Goal: Information Seeking & Learning: Learn about a topic

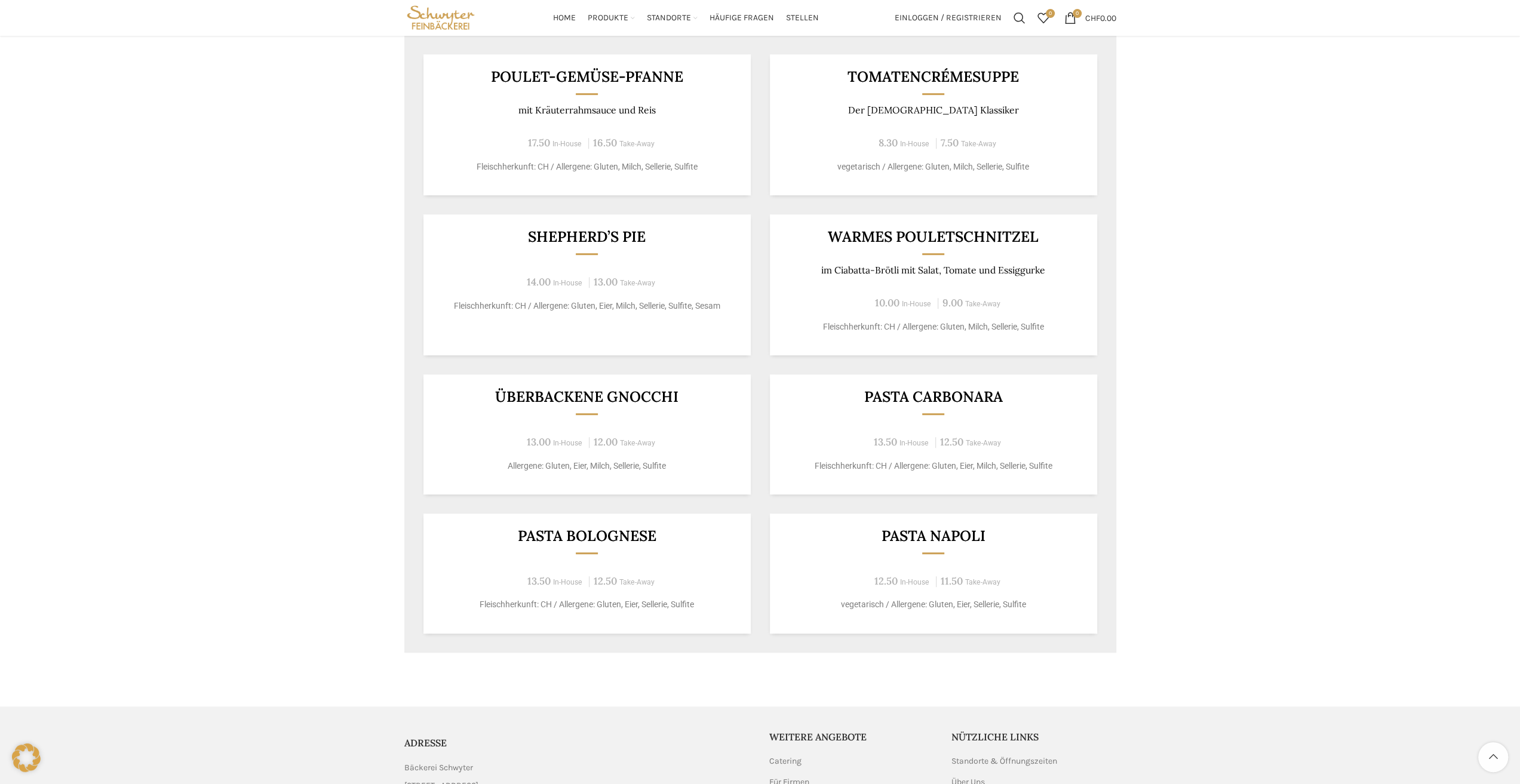
scroll to position [597, 0]
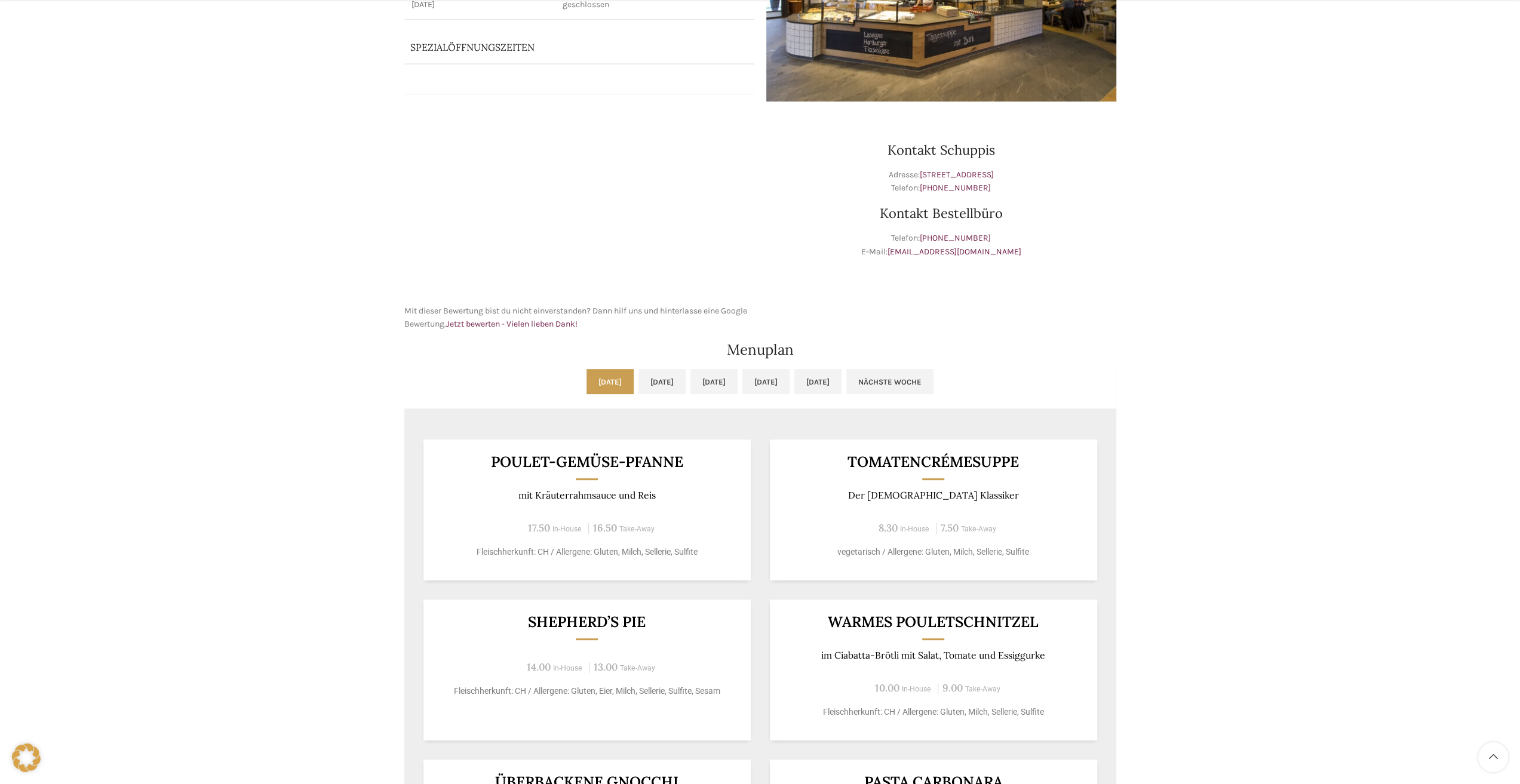
scroll to position [298, 0]
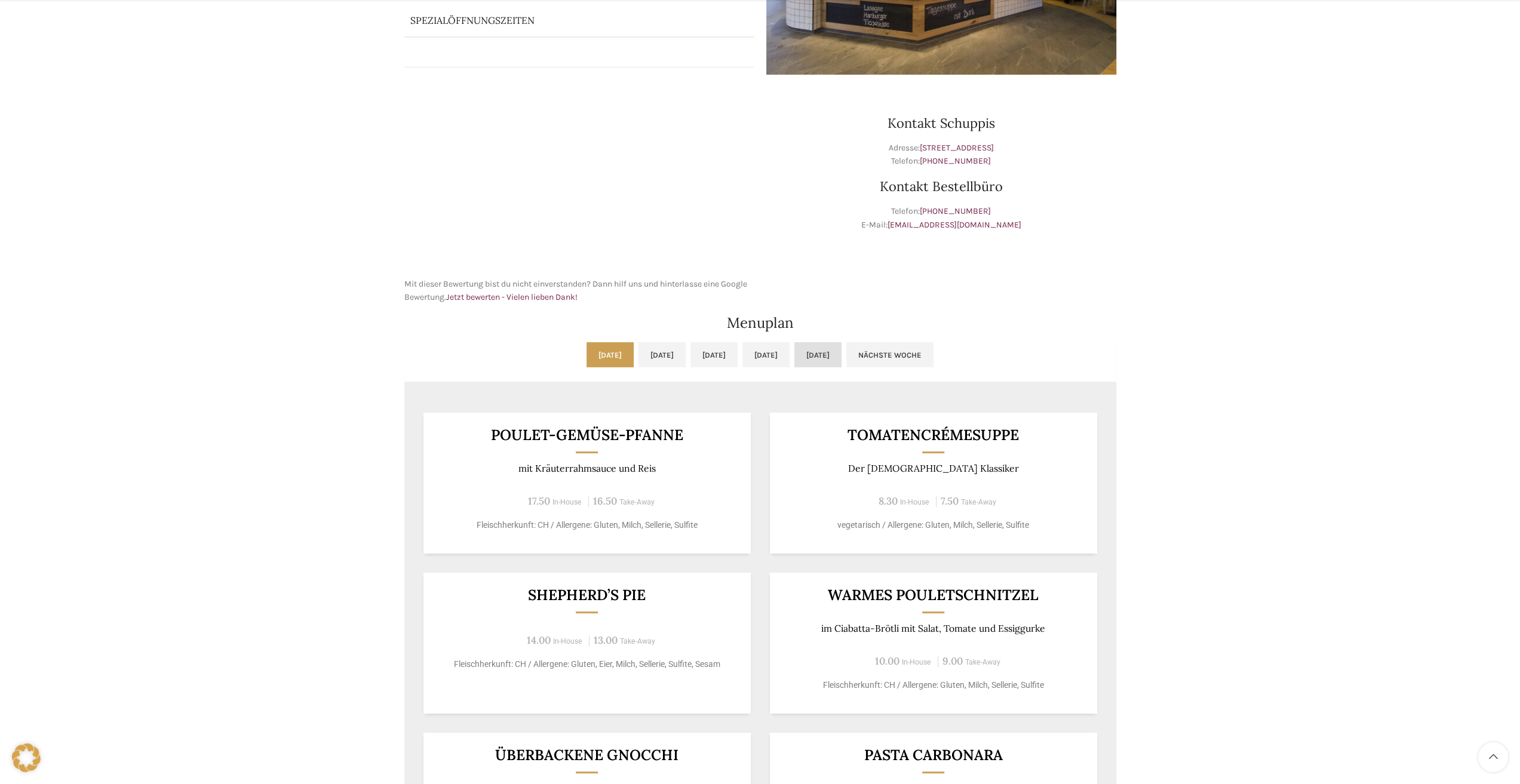
click at [841, 352] on link "[DATE]" at bounding box center [818, 355] width 47 height 25
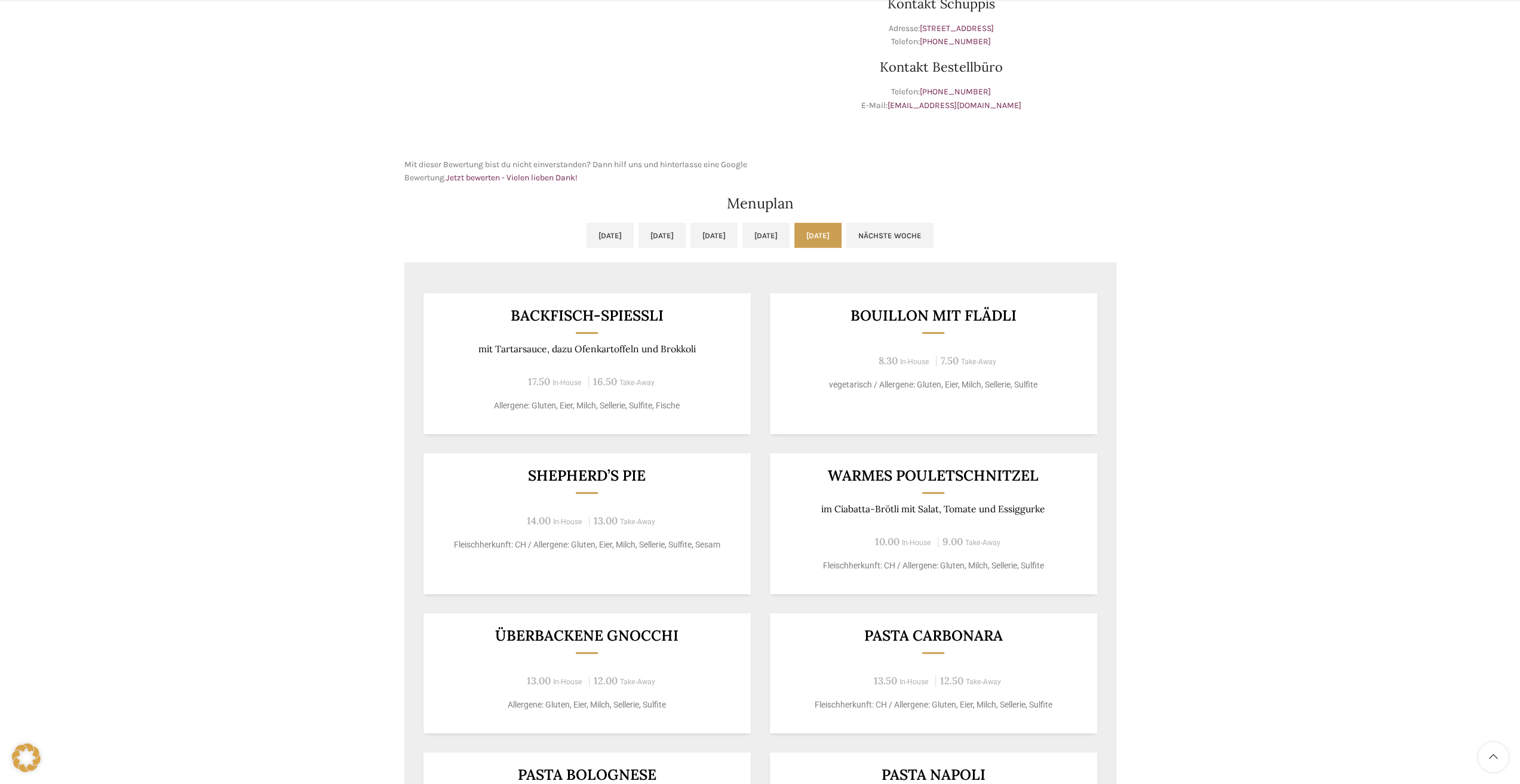
scroll to position [478, 0]
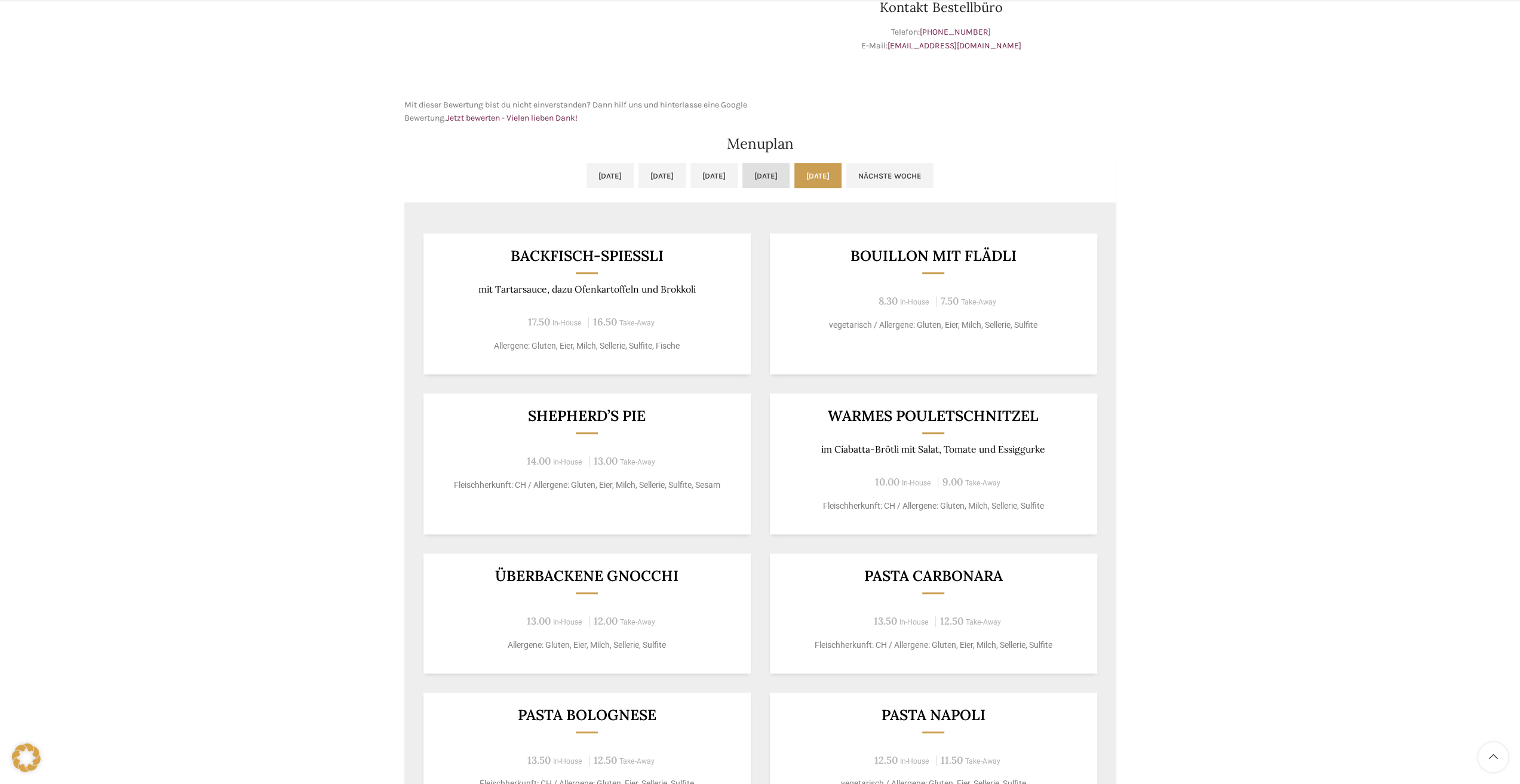
click at [780, 167] on link "[DATE]" at bounding box center [765, 176] width 47 height 25
click at [713, 182] on link "[DATE]" at bounding box center [714, 176] width 47 height 25
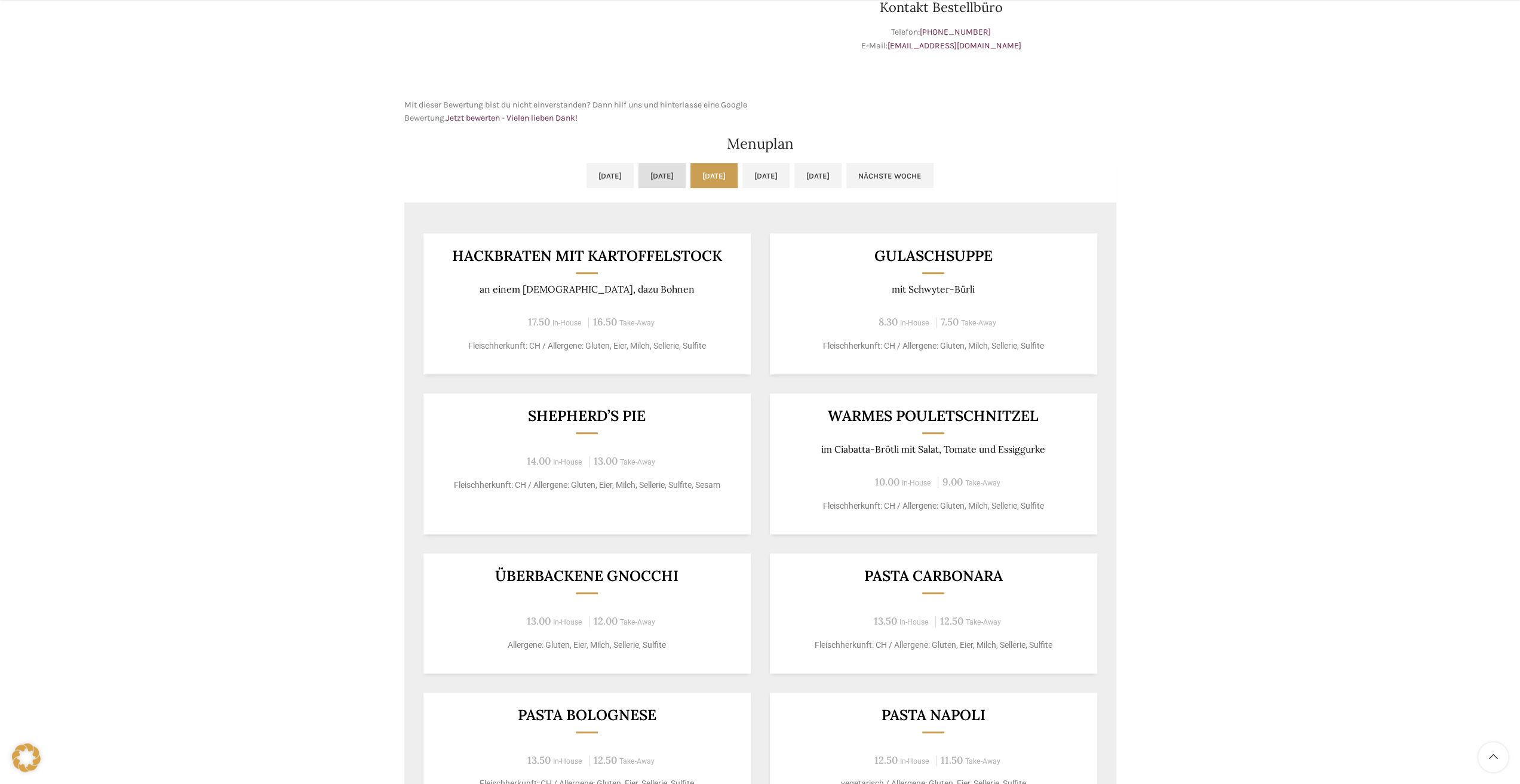
click at [638, 176] on link "[DATE]" at bounding box center [662, 176] width 47 height 25
click at [702, 182] on link "[DATE]" at bounding box center [714, 176] width 47 height 25
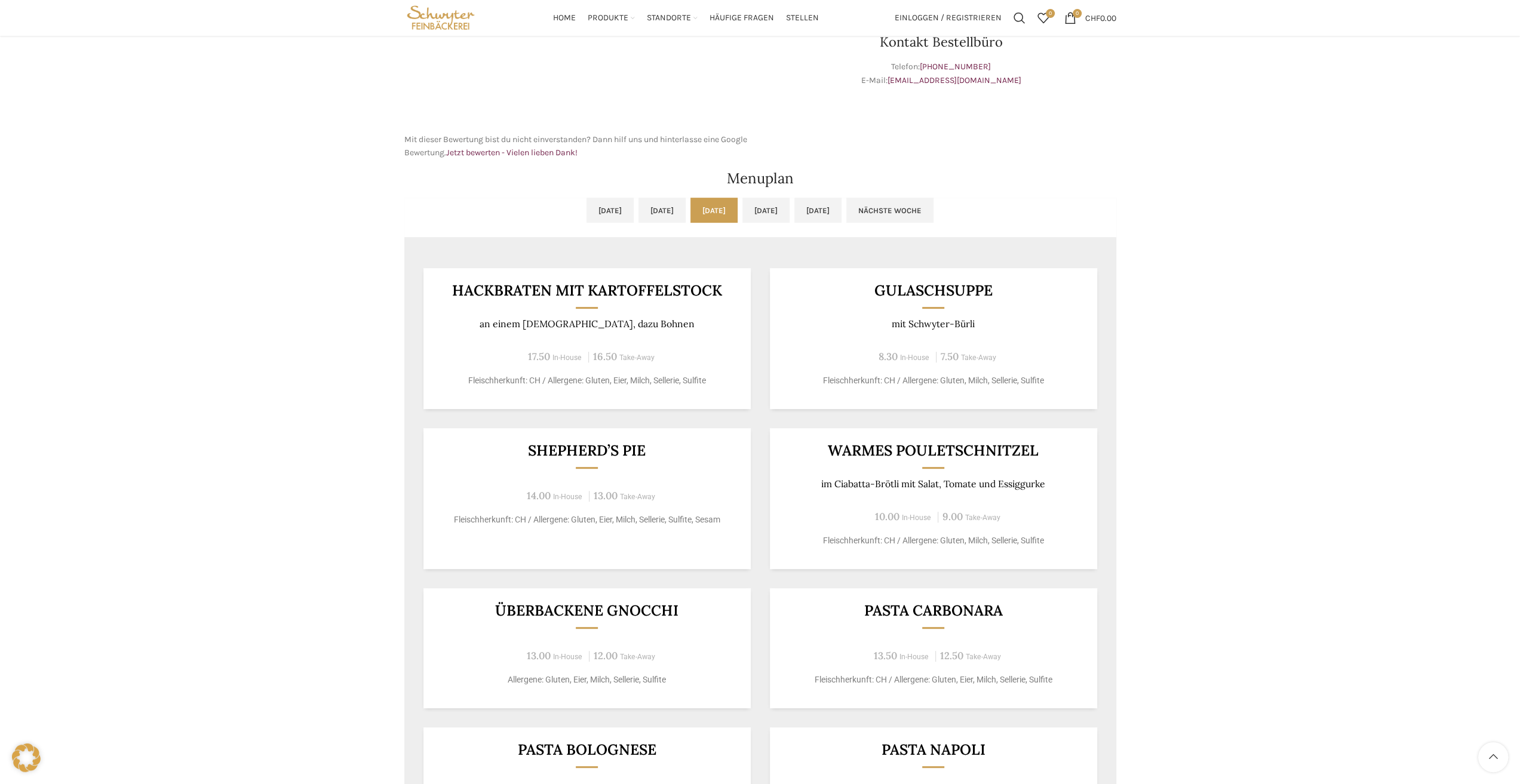
scroll to position [418, 0]
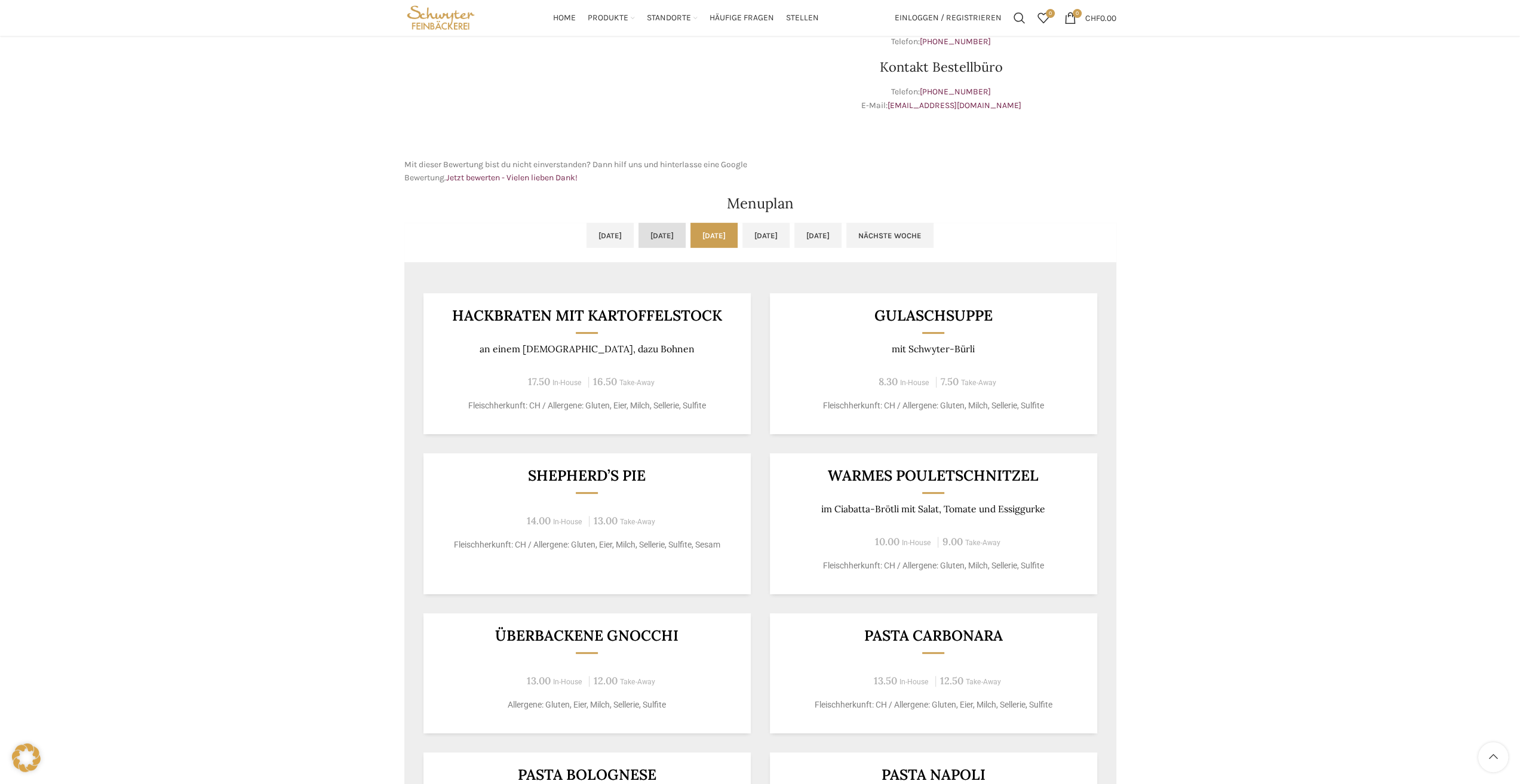
click at [638, 237] on link "[DATE]" at bounding box center [662, 235] width 47 height 25
click at [586, 232] on link "[DATE]" at bounding box center [609, 235] width 47 height 25
click at [927, 233] on link "Nächste Woche" at bounding box center [889, 235] width 87 height 25
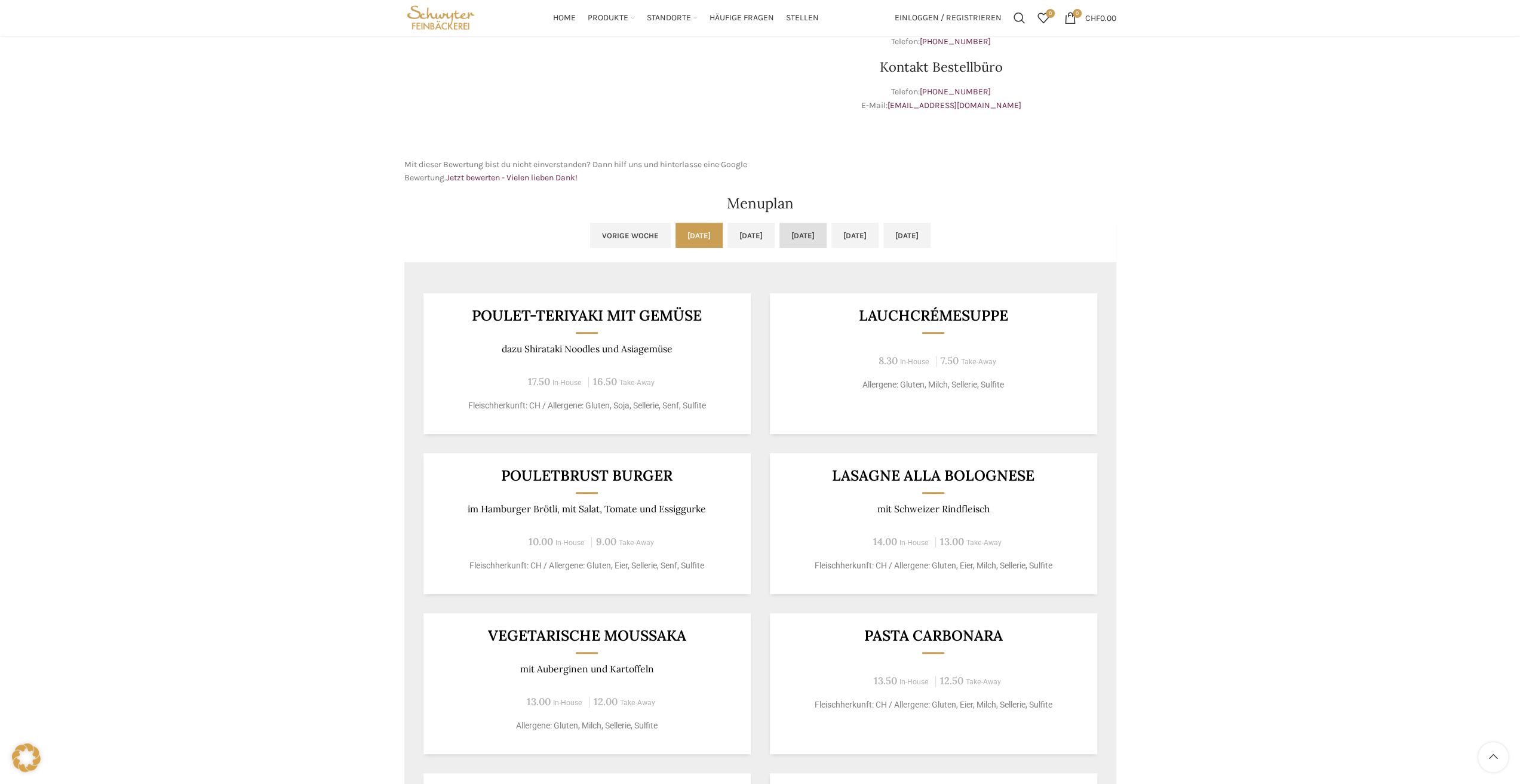
click at [798, 231] on link "[DATE]" at bounding box center [802, 235] width 47 height 25
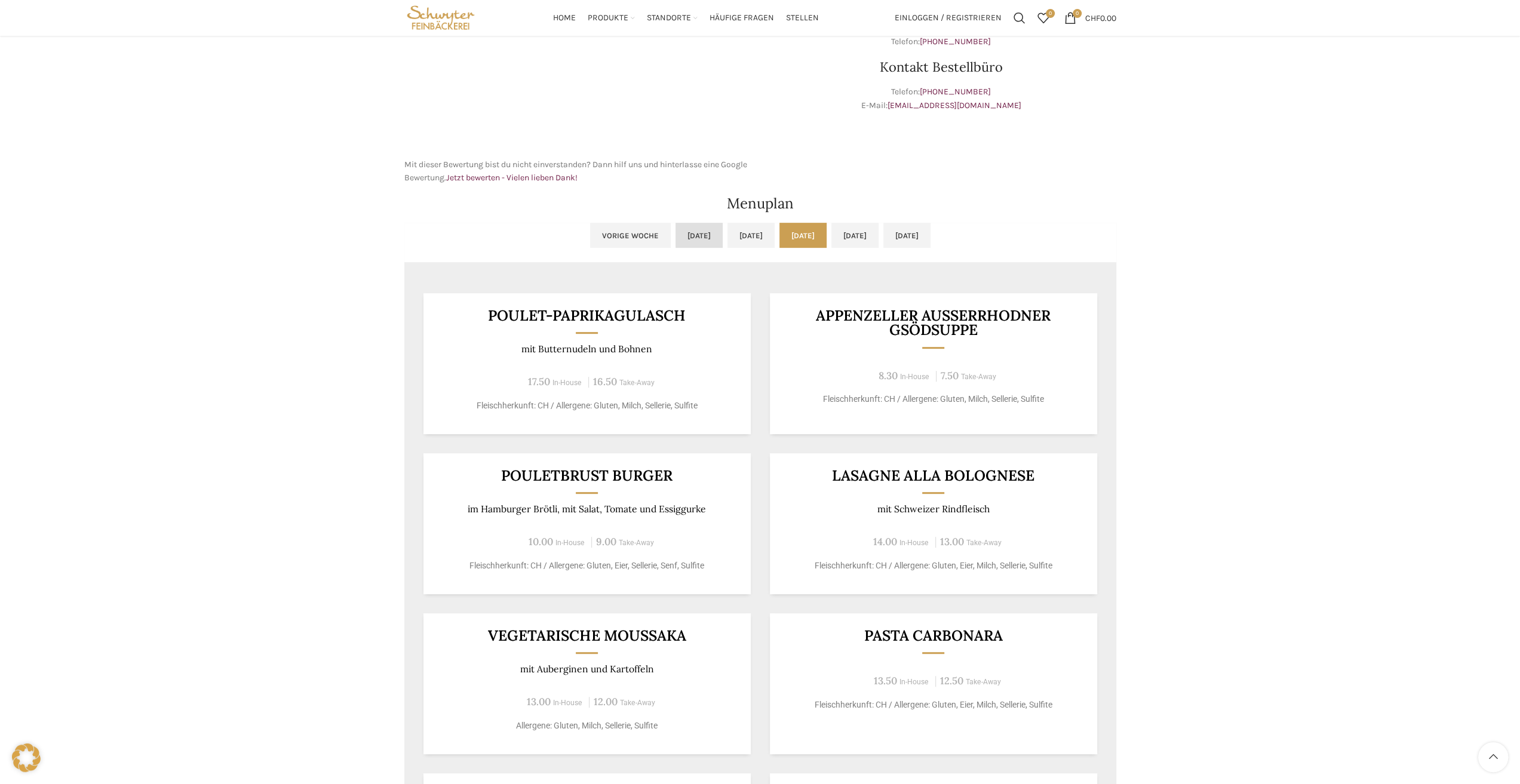
click at [675, 232] on link "[DATE]" at bounding box center [699, 235] width 47 height 25
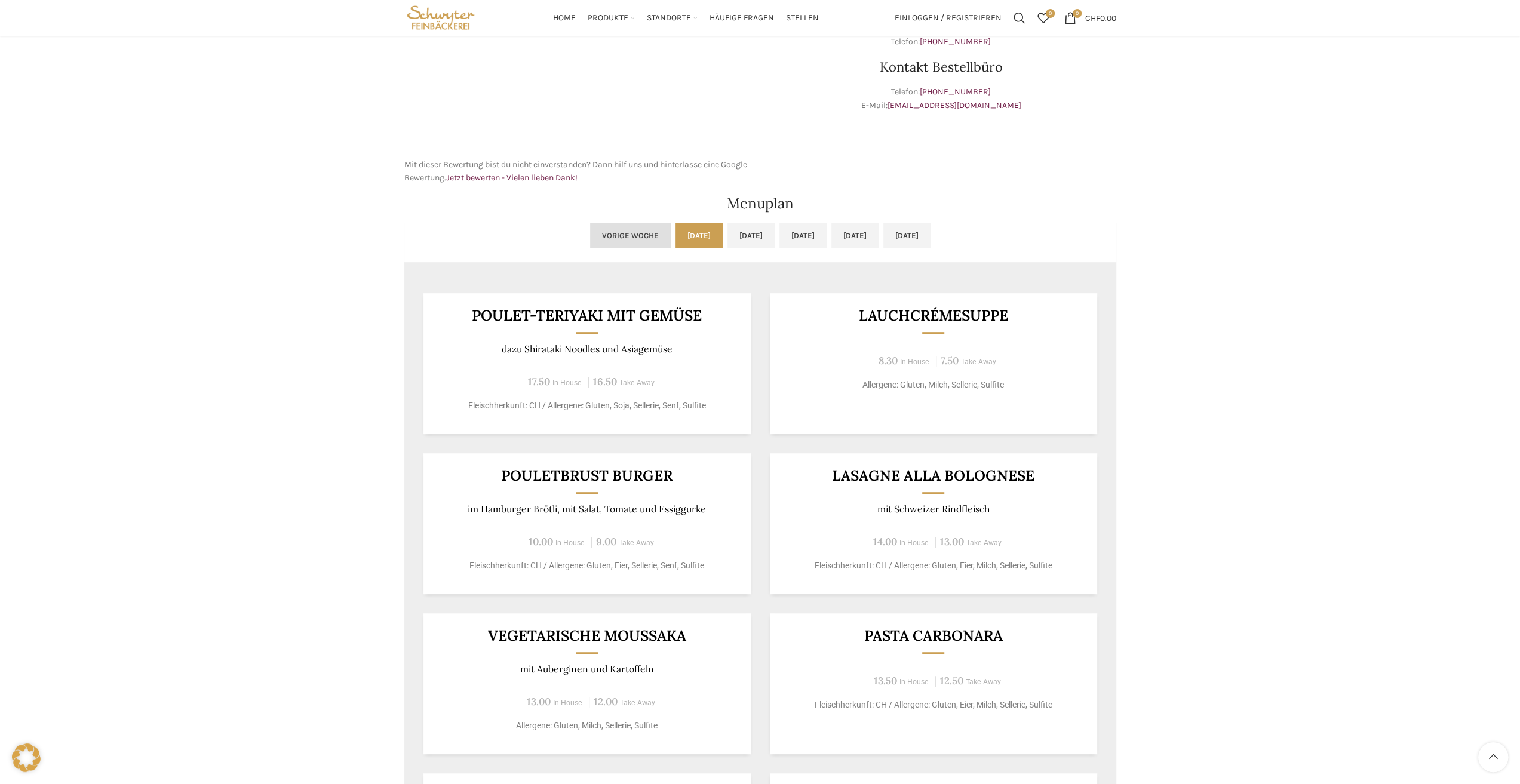
click at [590, 234] on link "Vorige Woche" at bounding box center [629, 235] width 80 height 25
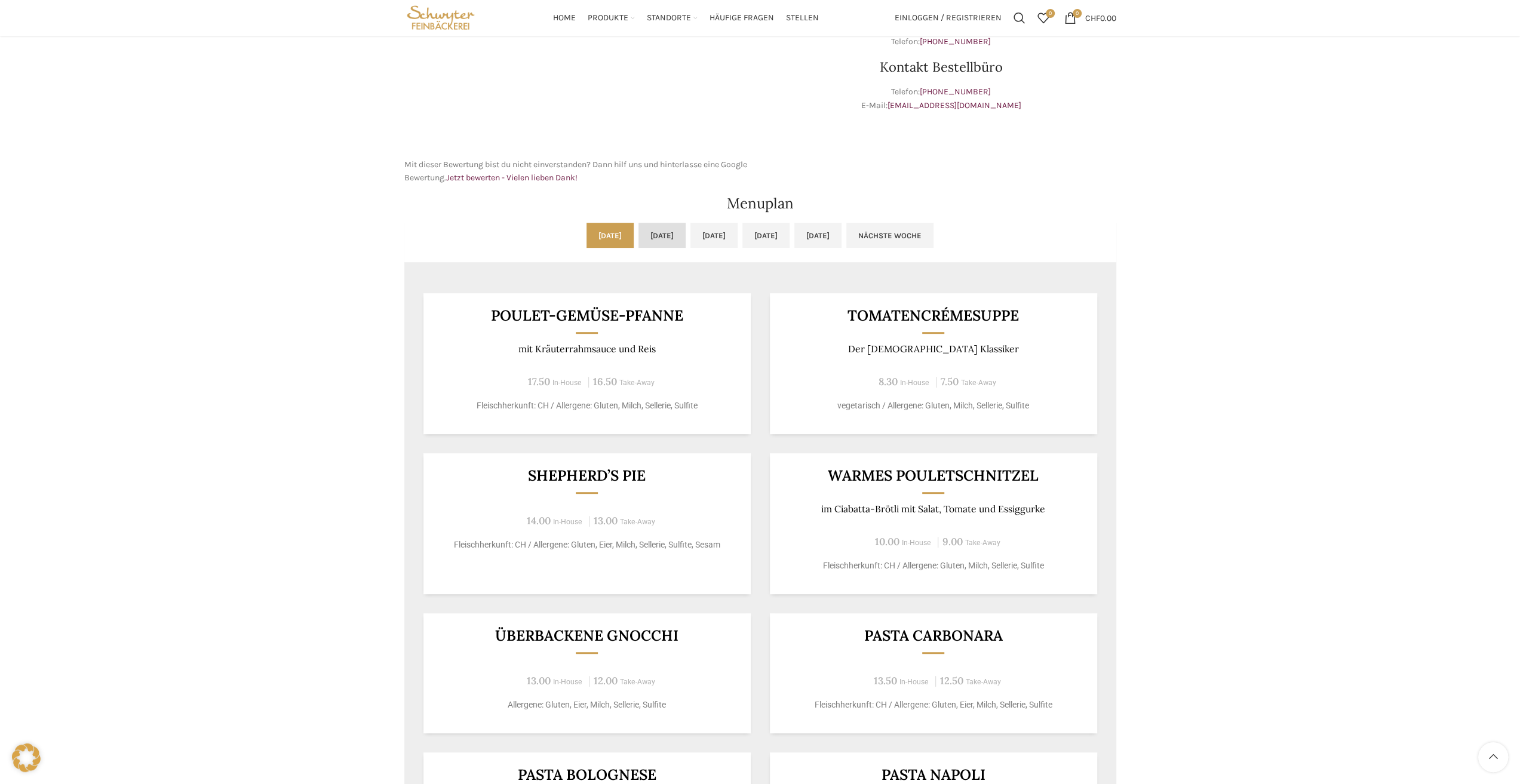
click at [638, 233] on link "[DATE]" at bounding box center [662, 235] width 47 height 25
click at [933, 242] on link "Nächste Woche" at bounding box center [889, 235] width 87 height 25
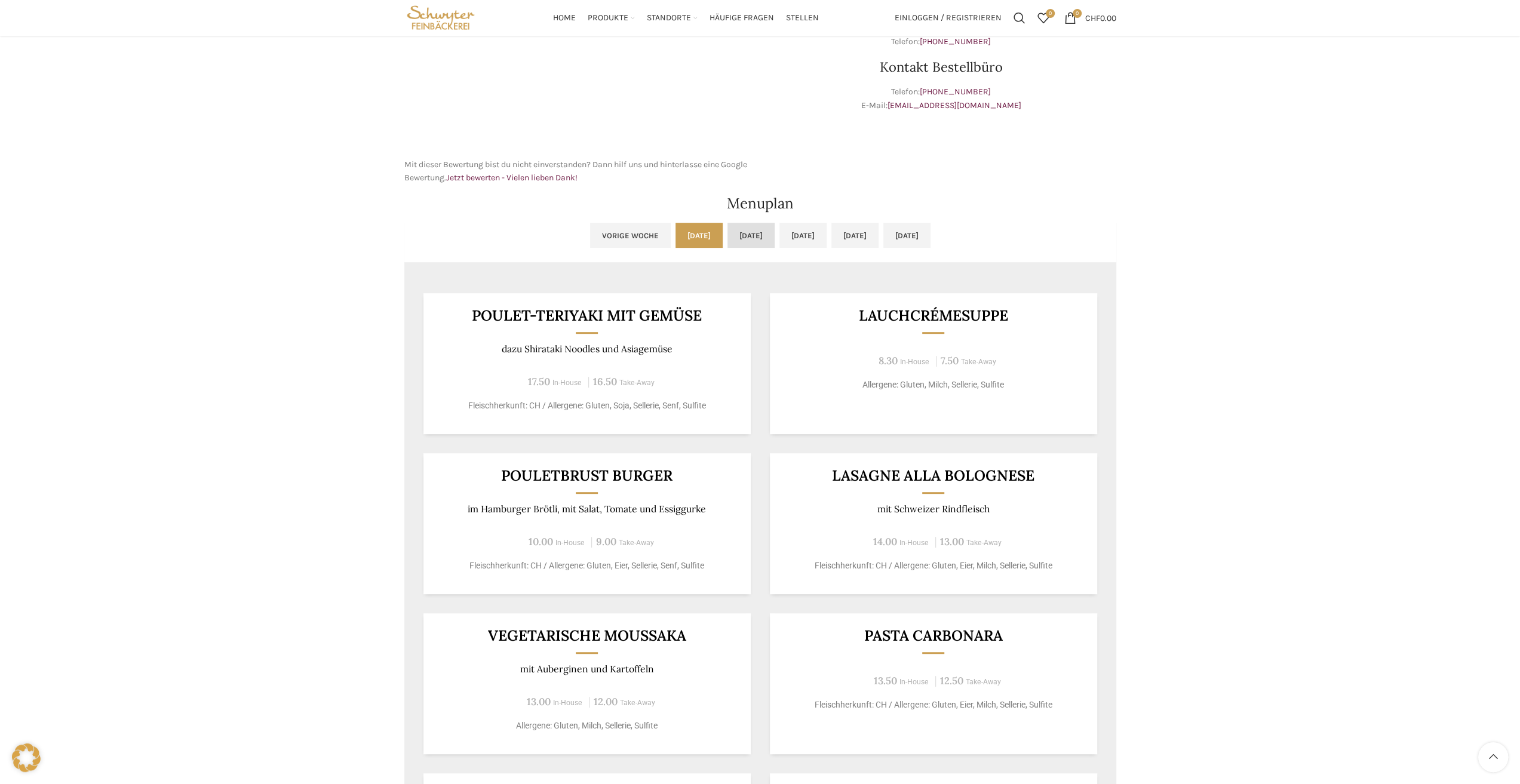
click at [728, 234] on link "[DATE]" at bounding box center [751, 235] width 47 height 25
click at [793, 236] on link "[DATE]" at bounding box center [802, 235] width 47 height 25
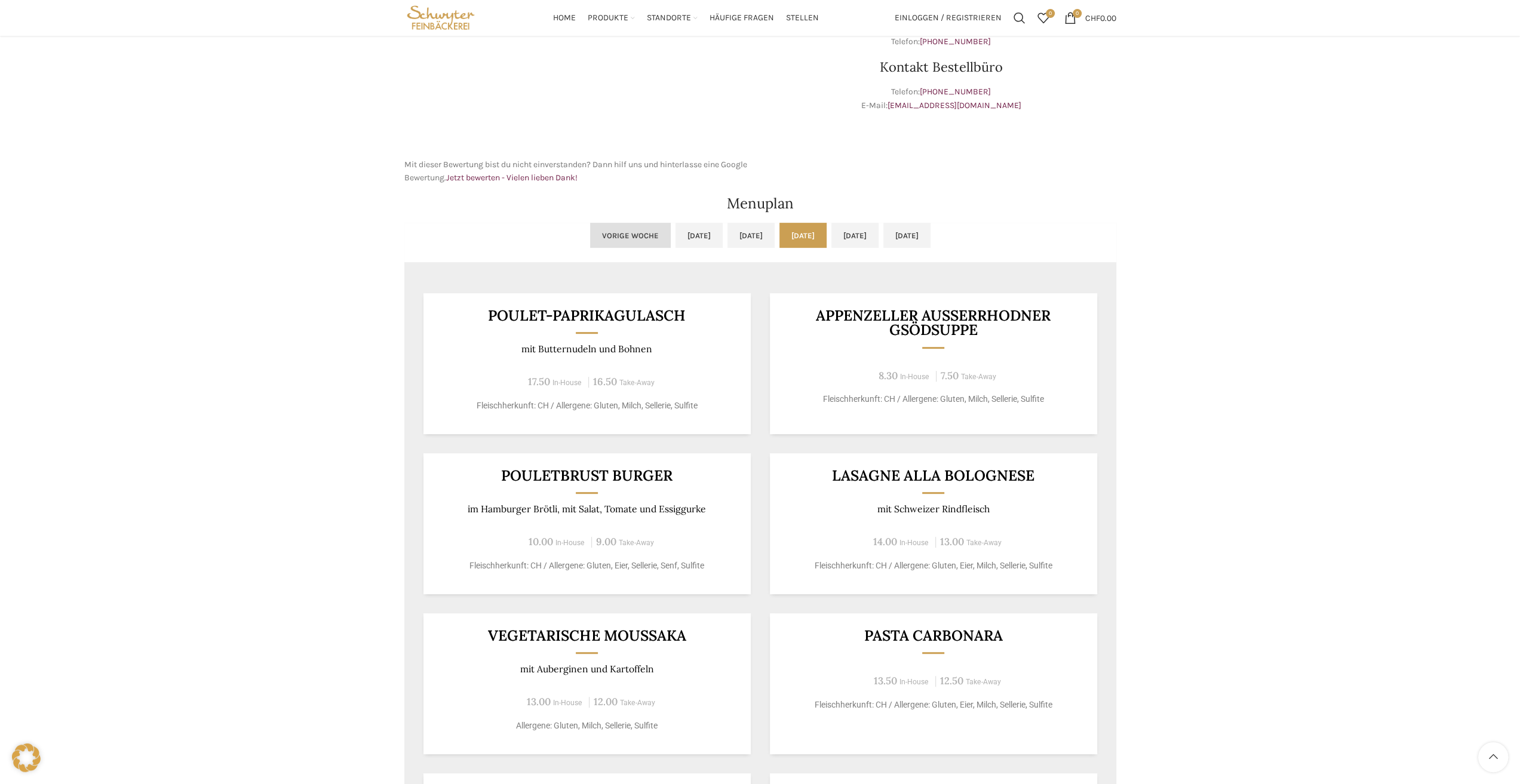
click at [590, 242] on link "Vorige Woche" at bounding box center [629, 235] width 80 height 25
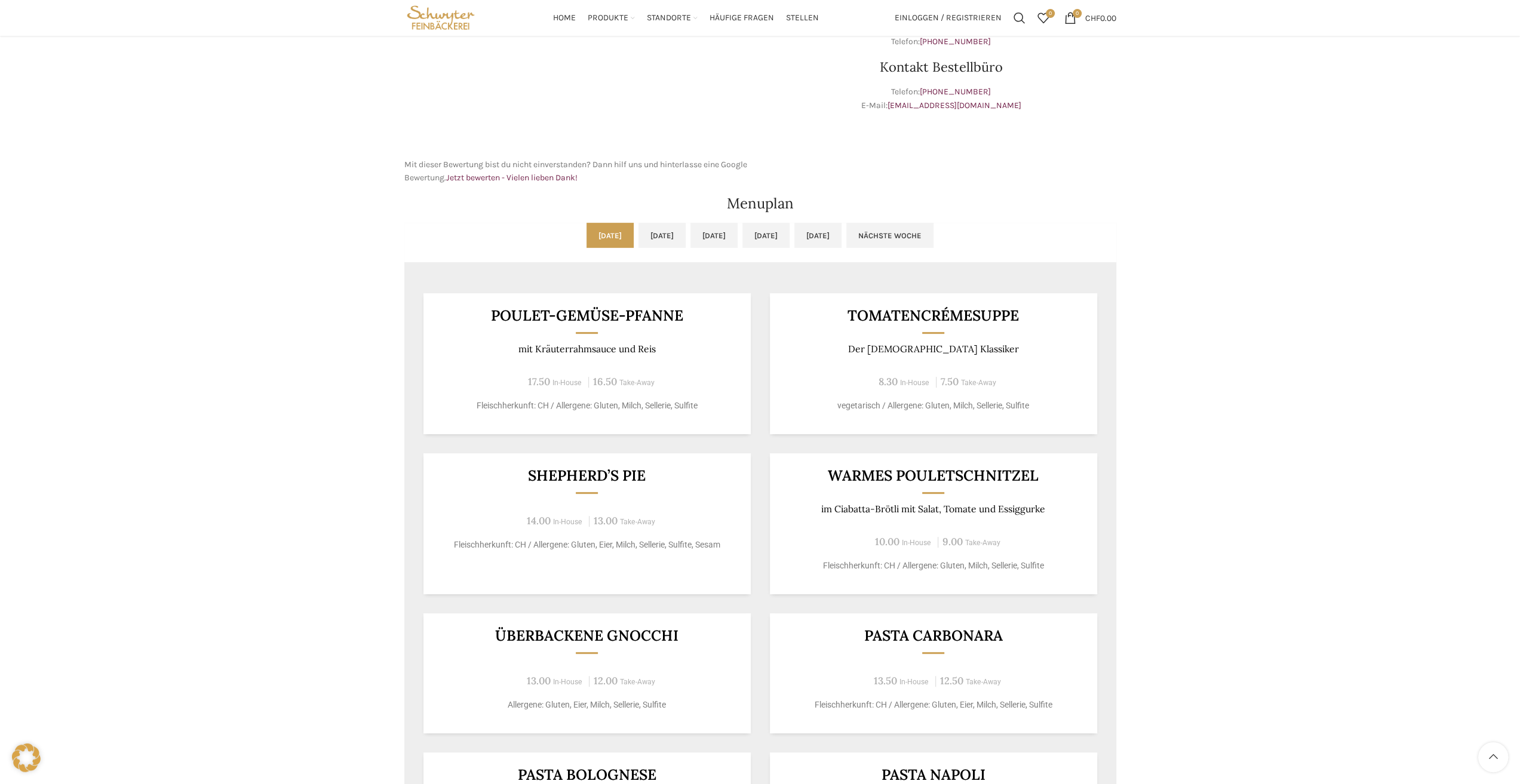
click at [574, 266] on div "[DATE] [DATE] [DATE] [DATE] [DATE] Nächste Woche Vorige Woche [DATE] [DATE] [DA…" at bounding box center [759, 556] width 711 height 668
click at [638, 243] on link "[DATE]" at bounding box center [662, 235] width 47 height 25
click at [721, 242] on link "[DATE]" at bounding box center [714, 235] width 47 height 25
click at [638, 233] on link "[DATE]" at bounding box center [662, 235] width 47 height 25
click at [841, 231] on link "[DATE]" at bounding box center [818, 235] width 47 height 25
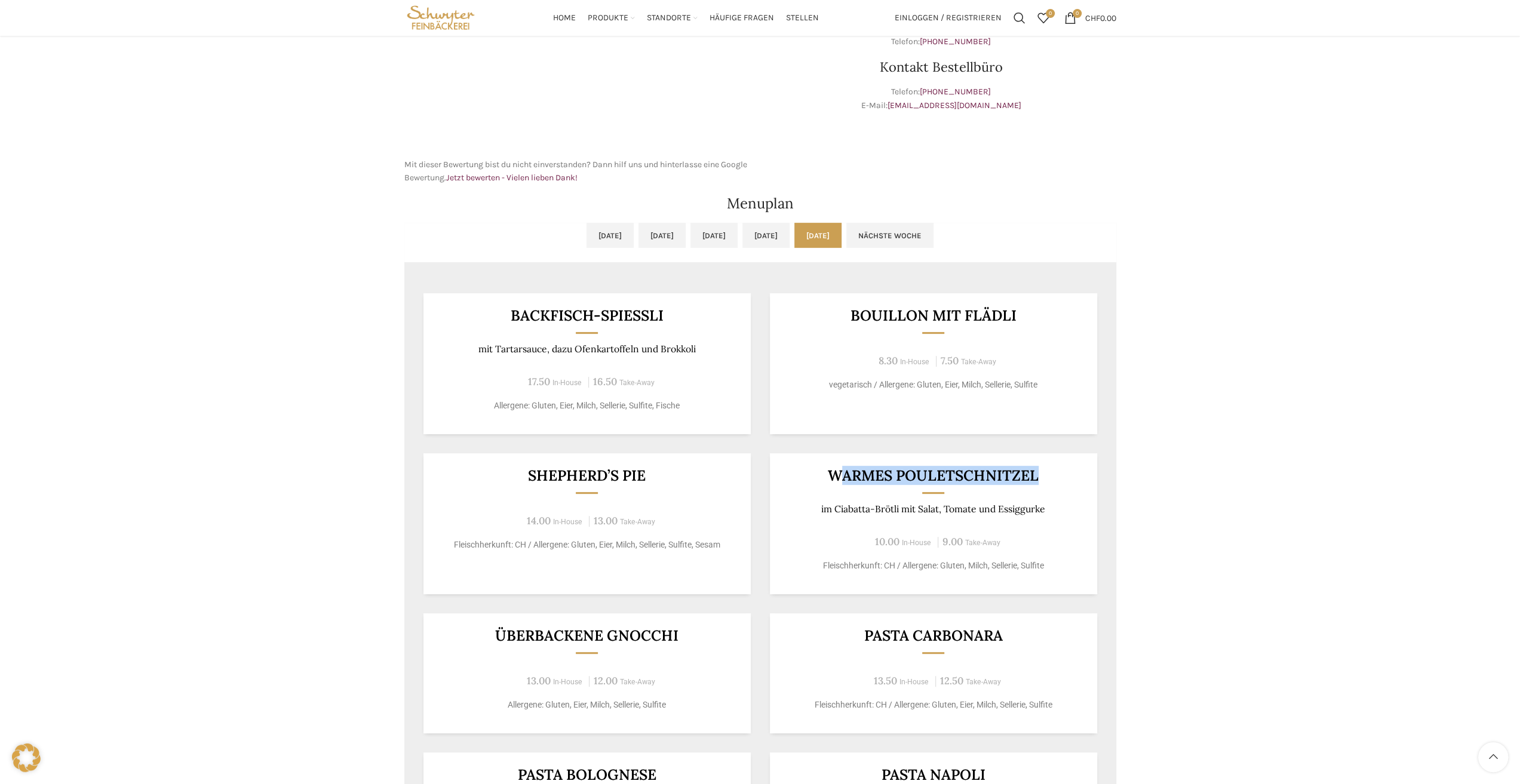
drag, startPoint x: 838, startPoint y: 481, endPoint x: 989, endPoint y: 484, distance: 151.0
click at [989, 484] on div "Warmes Pouletschnitzel im [GEOGRAPHIC_DATA] mit Salat, Tomate und Essiggurke 10…" at bounding box center [933, 524] width 327 height 141
click at [826, 545] on div "10.00 In-House 9.00 Take-Away" at bounding box center [933, 542] width 298 height 16
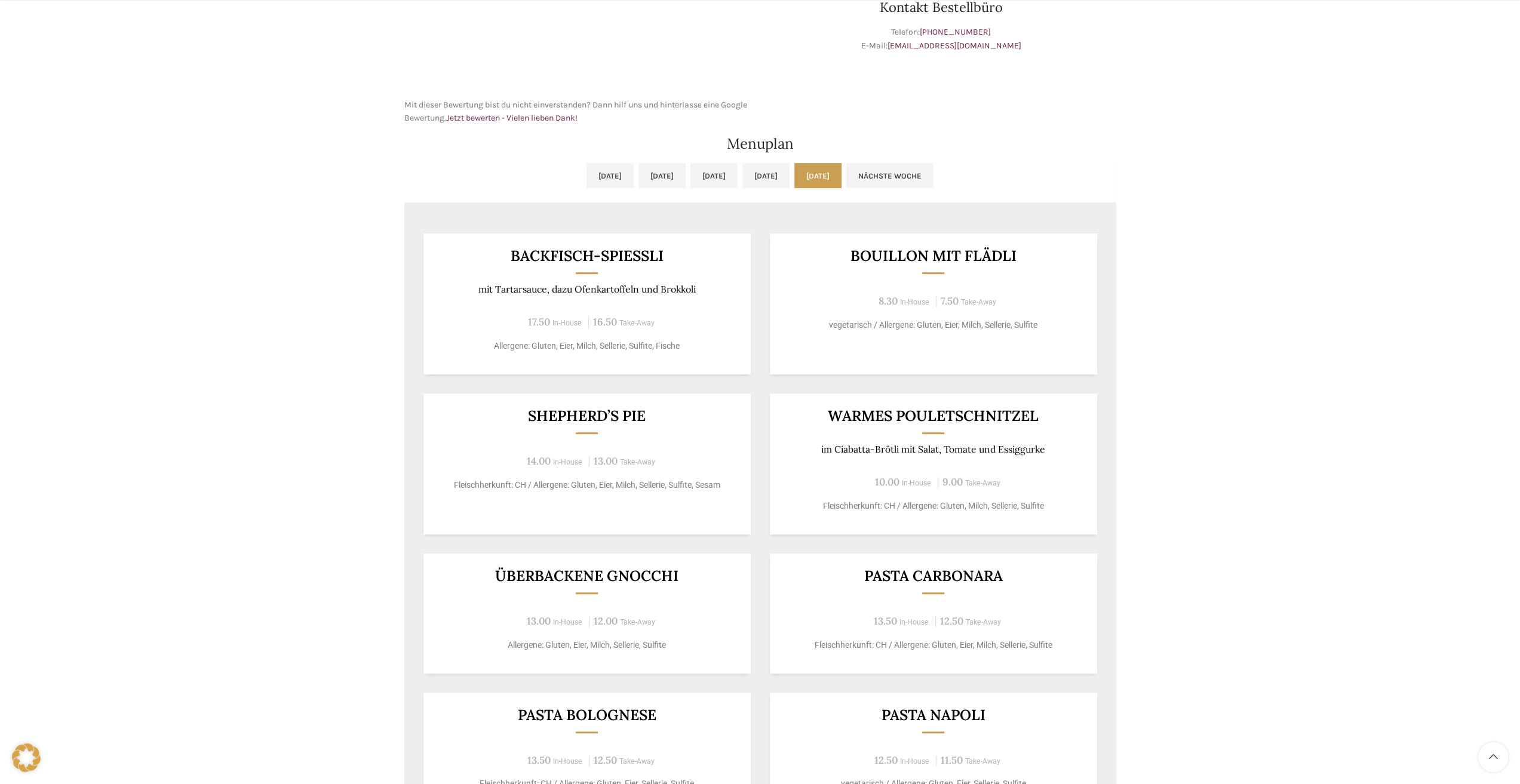
scroll to position [597, 0]
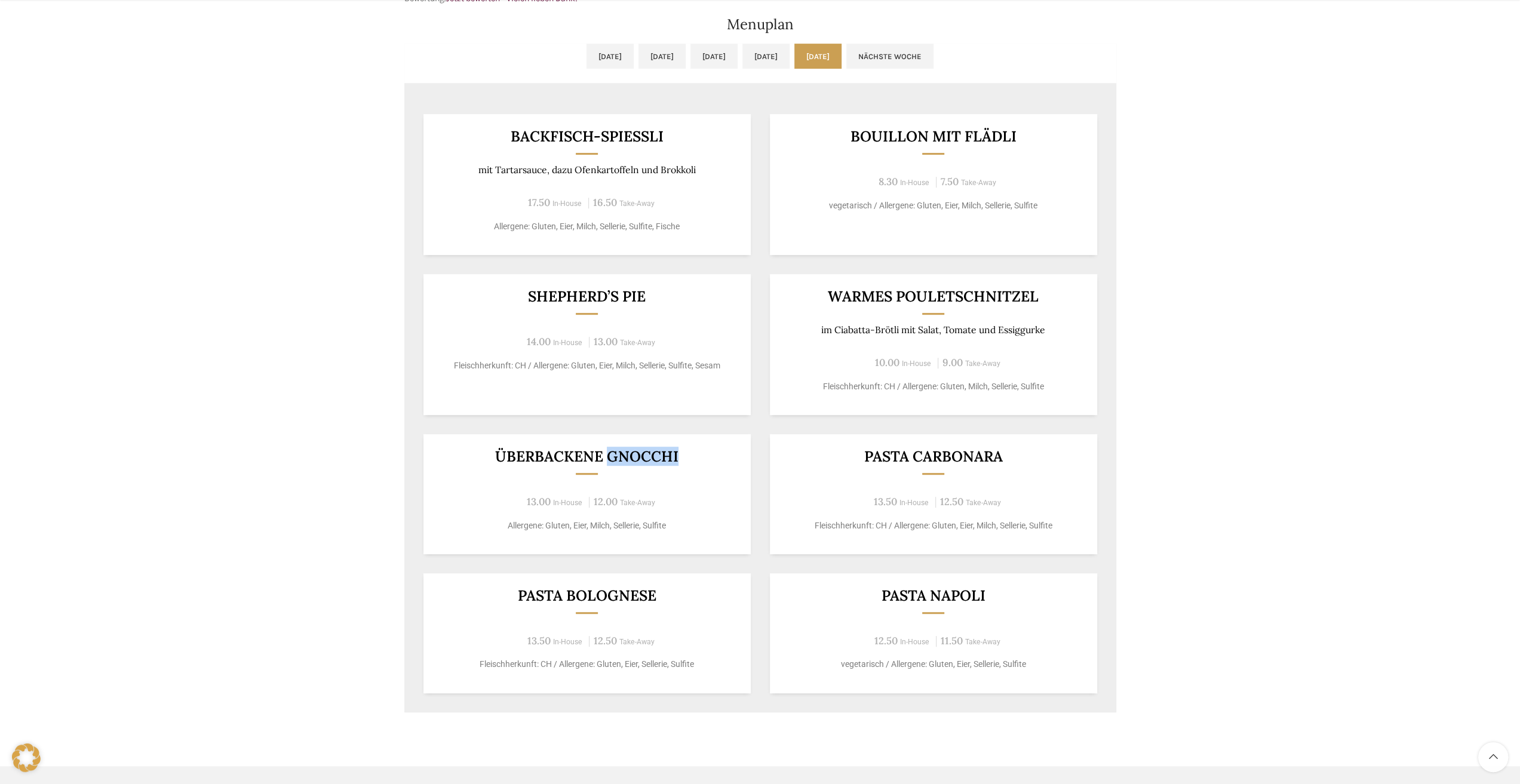
drag, startPoint x: 688, startPoint y: 459, endPoint x: 610, endPoint y: 458, distance: 78.0
click at [610, 458] on h3 "Überbackene Gnocchi" at bounding box center [586, 456] width 298 height 15
click at [741, 517] on div "Überbackene Gnocchi 13.00 In-House 12.00 Take-Away Allergene: Gluten, Eier, Mil…" at bounding box center [587, 494] width 327 height 120
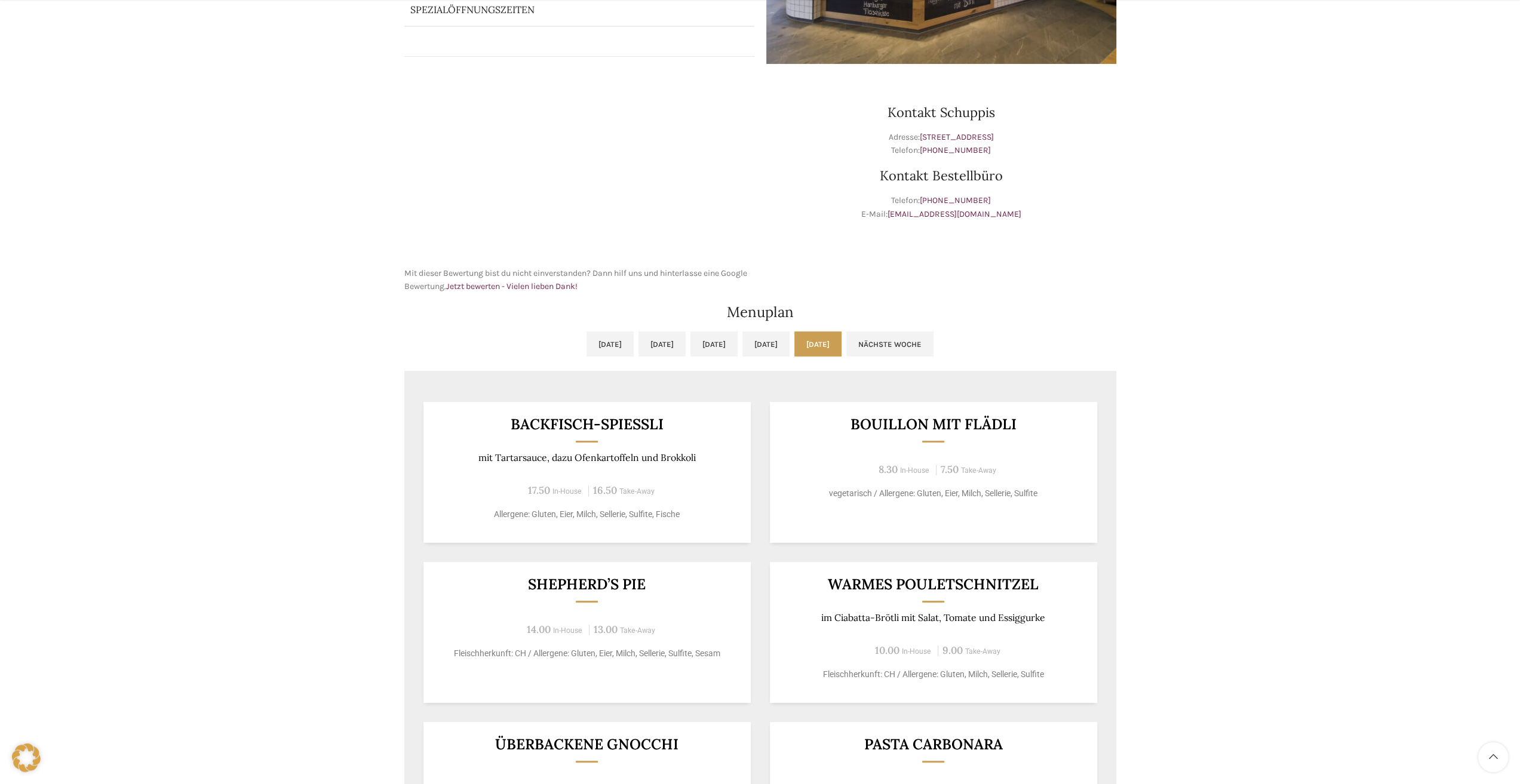
scroll to position [418, 0]
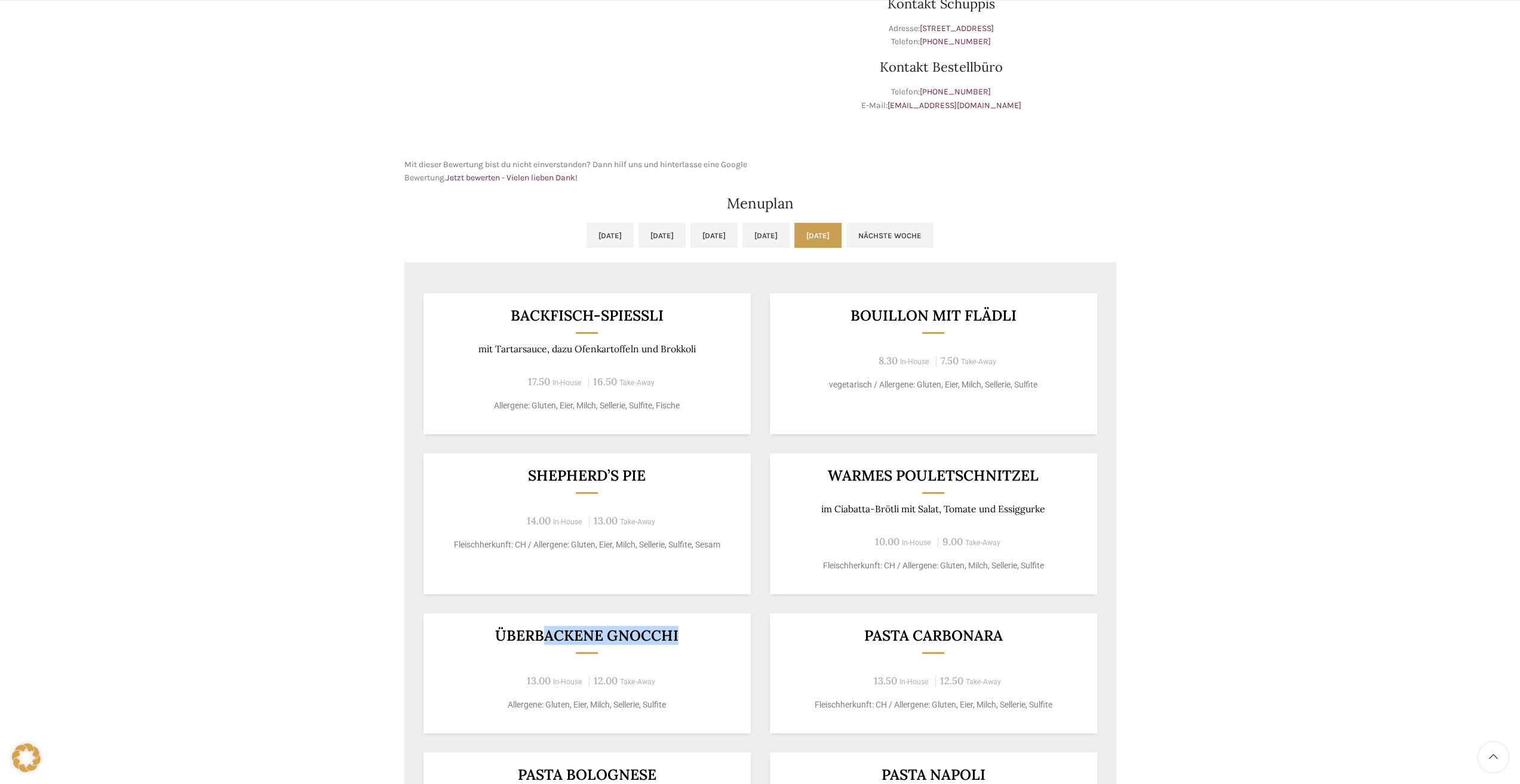
drag, startPoint x: 689, startPoint y: 637, endPoint x: 584, endPoint y: 639, distance: 105.0
click at [544, 643] on h3 "Überbackene Gnocchi" at bounding box center [586, 635] width 298 height 15
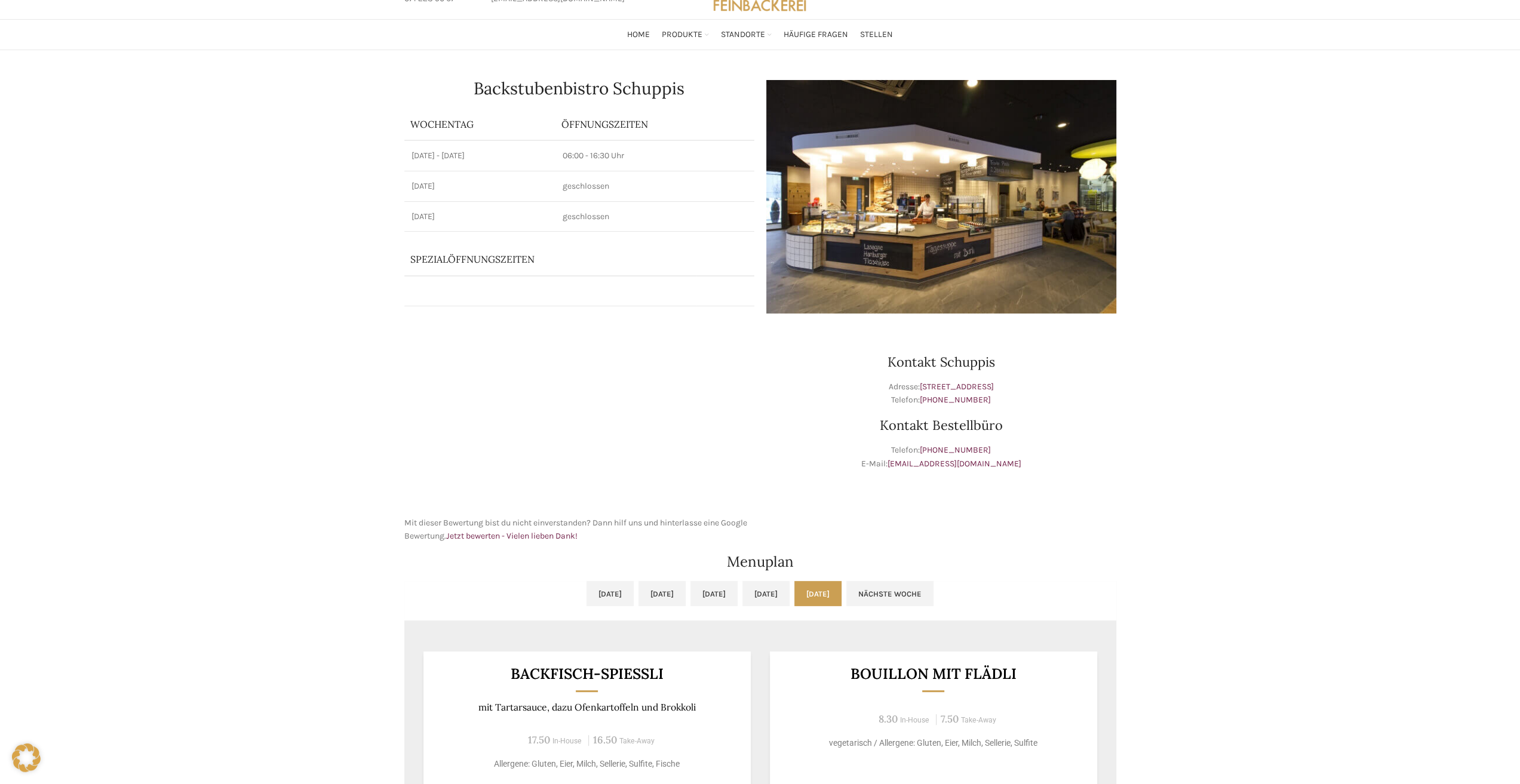
scroll to position [0, 0]
